Goal: Task Accomplishment & Management: Manage account settings

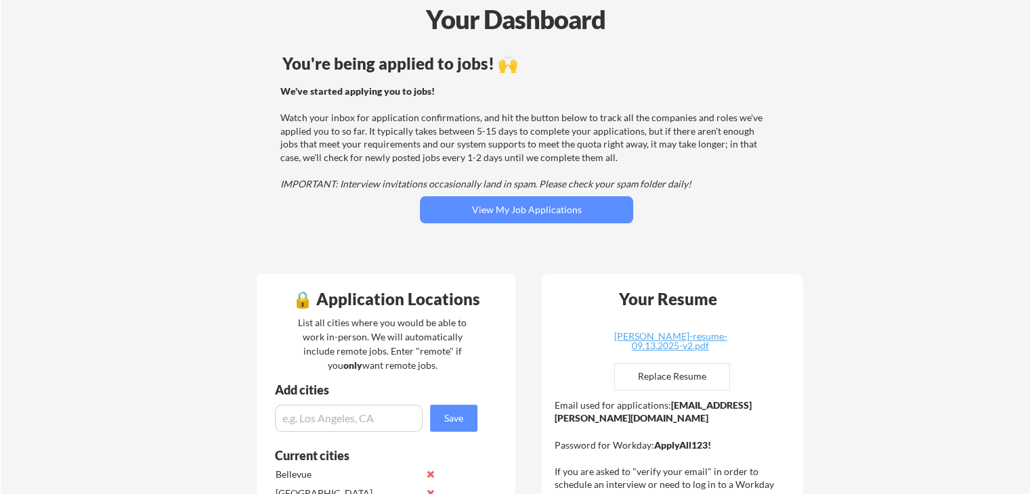
scroll to position [68, 0]
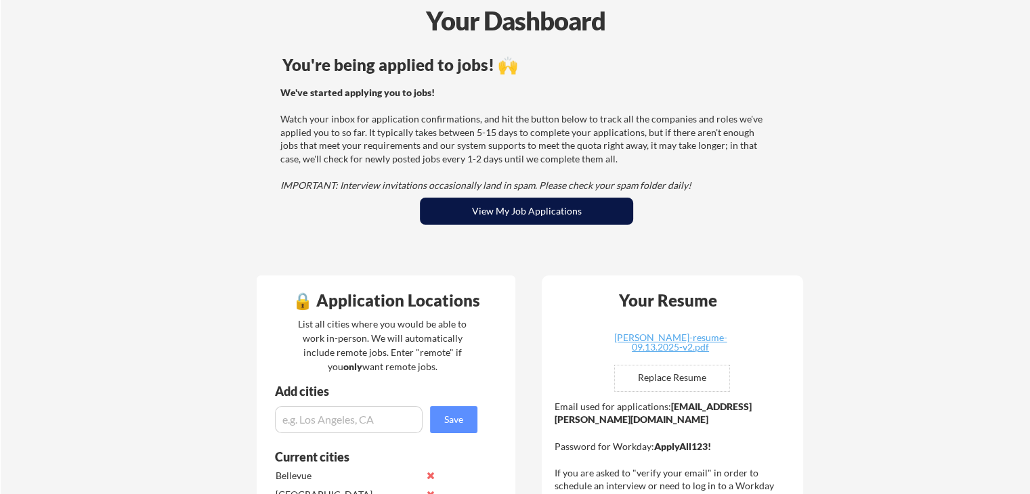
click at [566, 215] on button "View My Job Applications" at bounding box center [526, 211] width 213 height 27
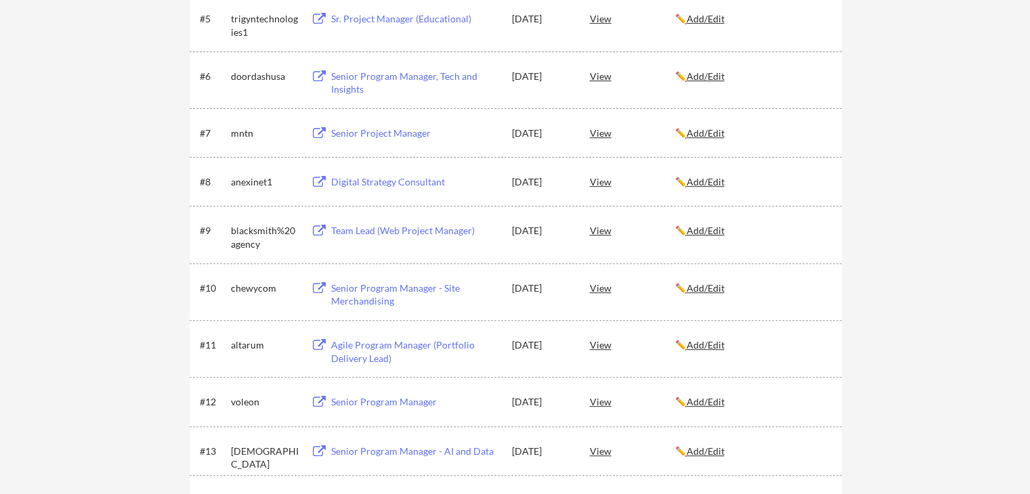
scroll to position [135, 0]
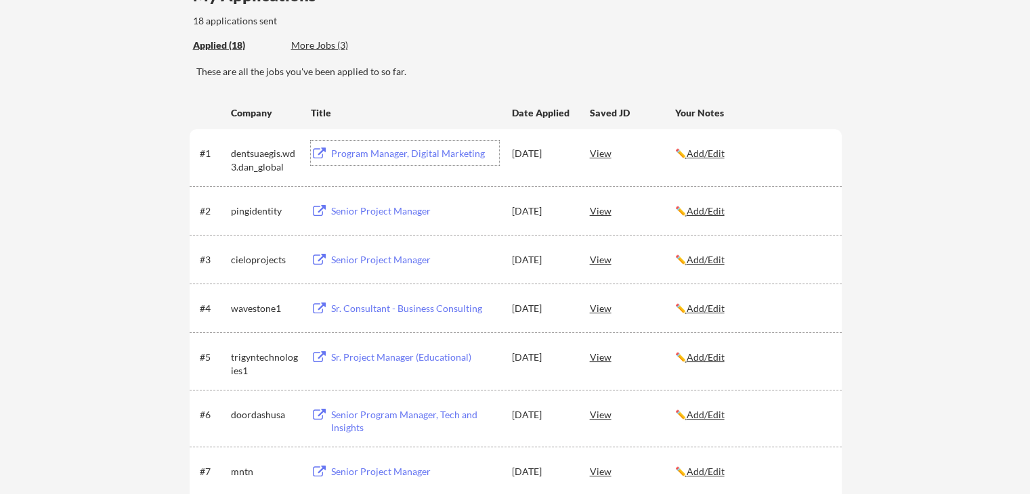
click at [430, 152] on div "Program Manager, Digital Marketing" at bounding box center [415, 154] width 168 height 14
click at [406, 211] on div "Senior Project Manager" at bounding box center [415, 211] width 168 height 14
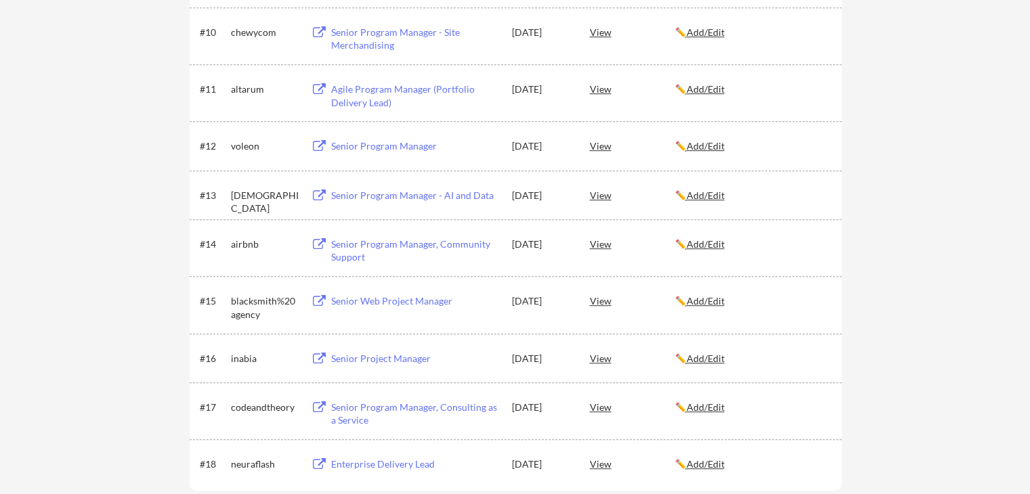
scroll to position [813, 0]
